Goal: Transaction & Acquisition: Subscribe to service/newsletter

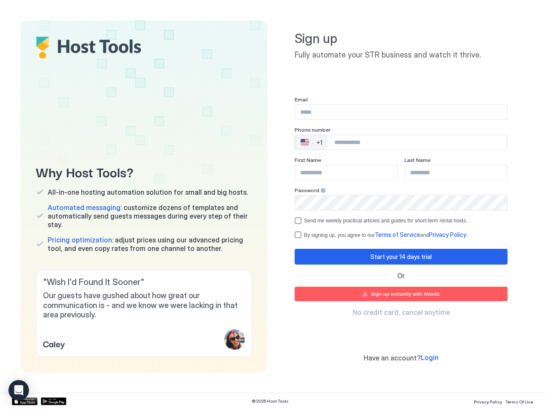
click at [272, 204] on div "Why Host Tools? All-in-one hosting automation solution for small and big hosts.…" at bounding box center [272, 196] width 504 height 352
click at [144, 313] on span "Our guests have gushed about how great our communication is - and we know we we…" at bounding box center [144, 305] width 202 height 29
click at [311, 142] on div "🇺🇸 +1" at bounding box center [311, 142] width 32 height 14
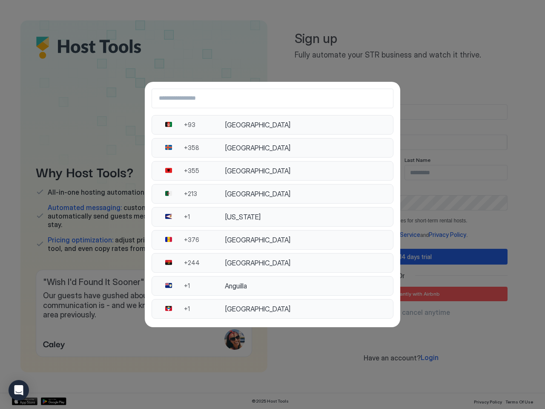
click at [320, 190] on div "[GEOGRAPHIC_DATA]" at bounding box center [306, 193] width 163 height 9
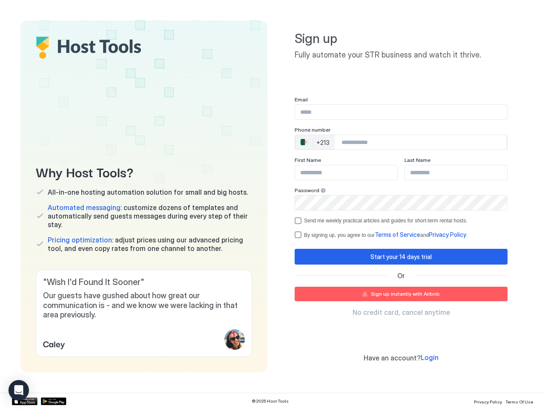
click at [401, 220] on div "Send me weekly practical articles and guides for short-term rental hosts." at bounding box center [385, 220] width 163 height 6
click at [401, 256] on div "Start your 14 days trial" at bounding box center [400, 256] width 61 height 9
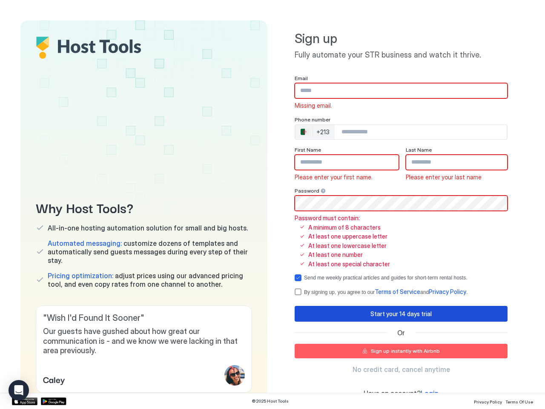
click at [401, 294] on span "Terms of Service" at bounding box center [398, 291] width 46 height 7
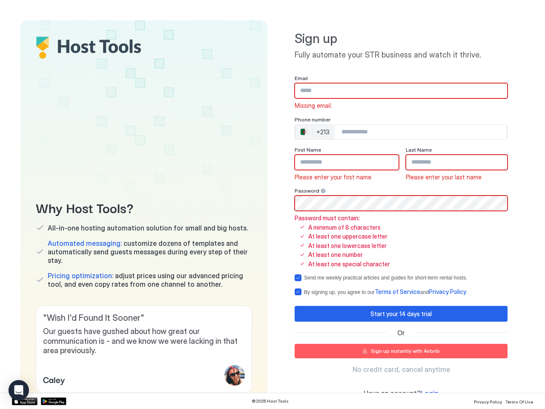
click at [19, 390] on icon "Open Intercom Messenger" at bounding box center [18, 390] width 9 height 10
